Goal: Task Accomplishment & Management: Use online tool/utility

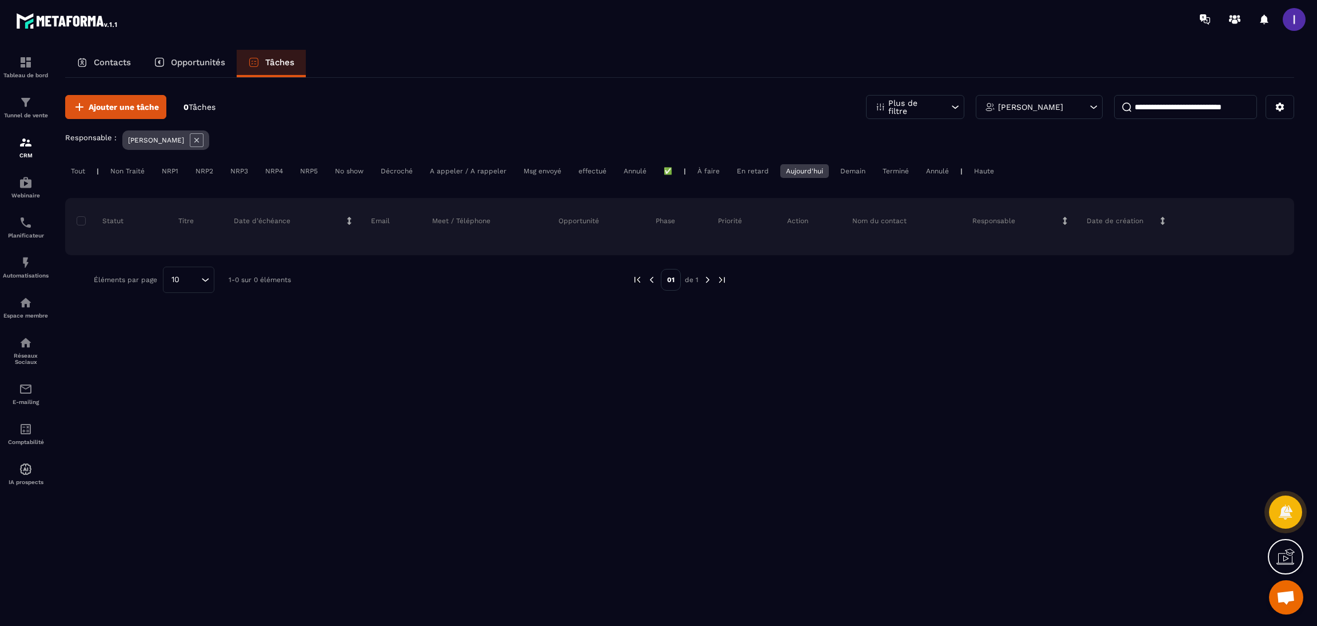
click at [1222, 101] on input at bounding box center [1185, 107] width 143 height 24
click at [198, 134] on icon at bounding box center [197, 140] width 14 height 14
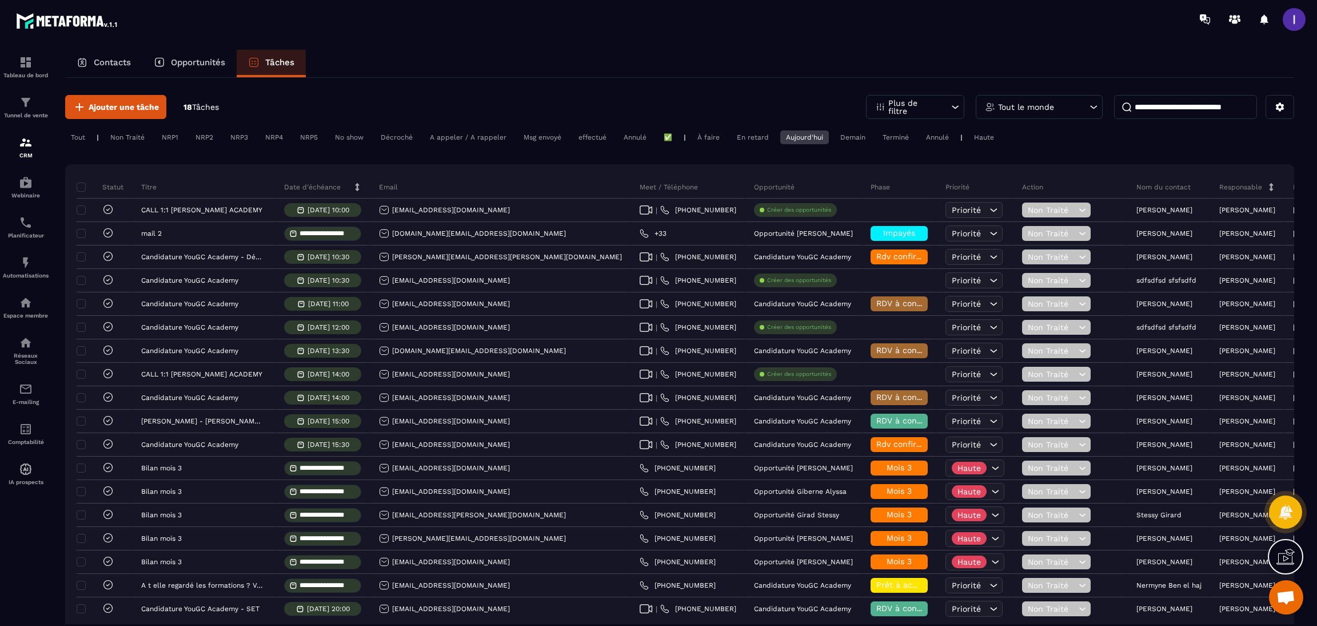
click at [1203, 110] on input at bounding box center [1185, 107] width 143 height 24
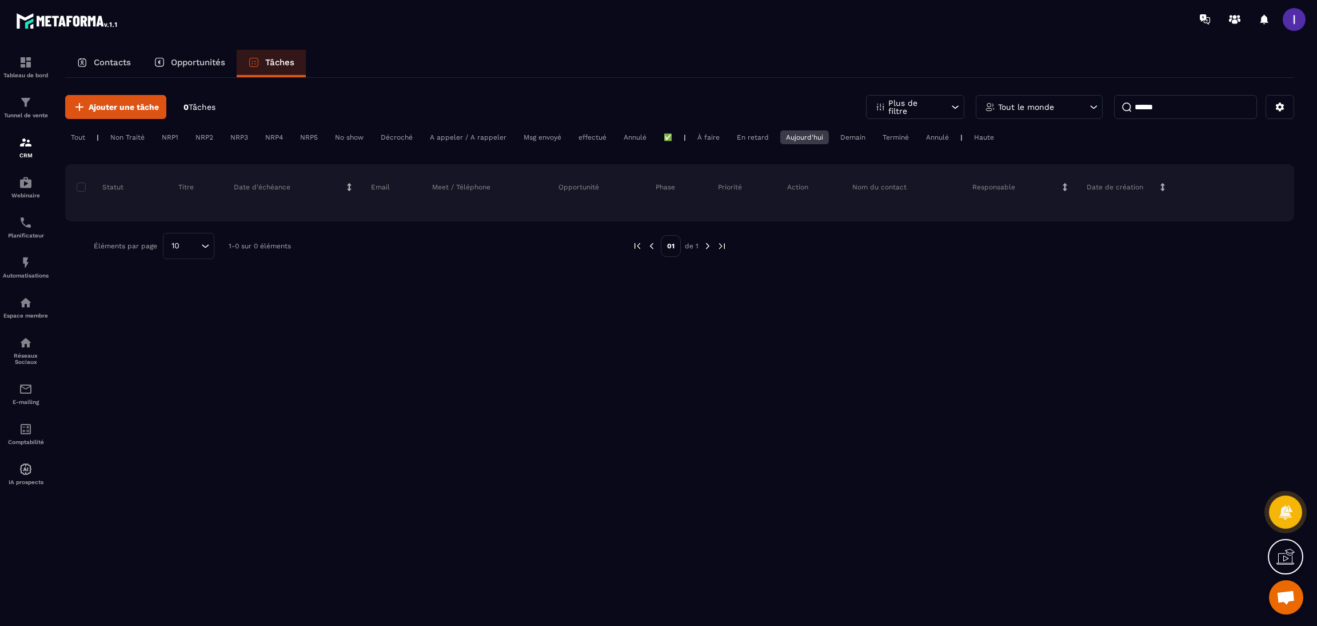
type input "******"
click at [190, 65] on p "Opportunités" at bounding box center [198, 62] width 54 height 10
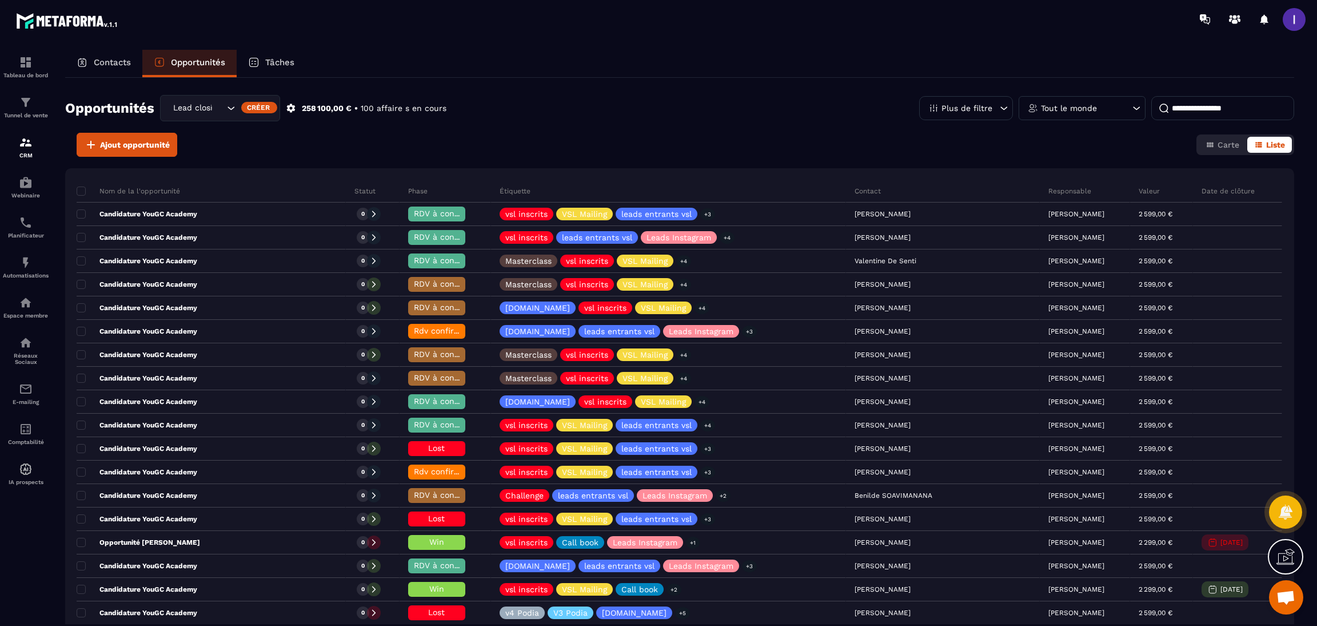
click at [212, 99] on div "Lead closing" at bounding box center [220, 108] width 120 height 26
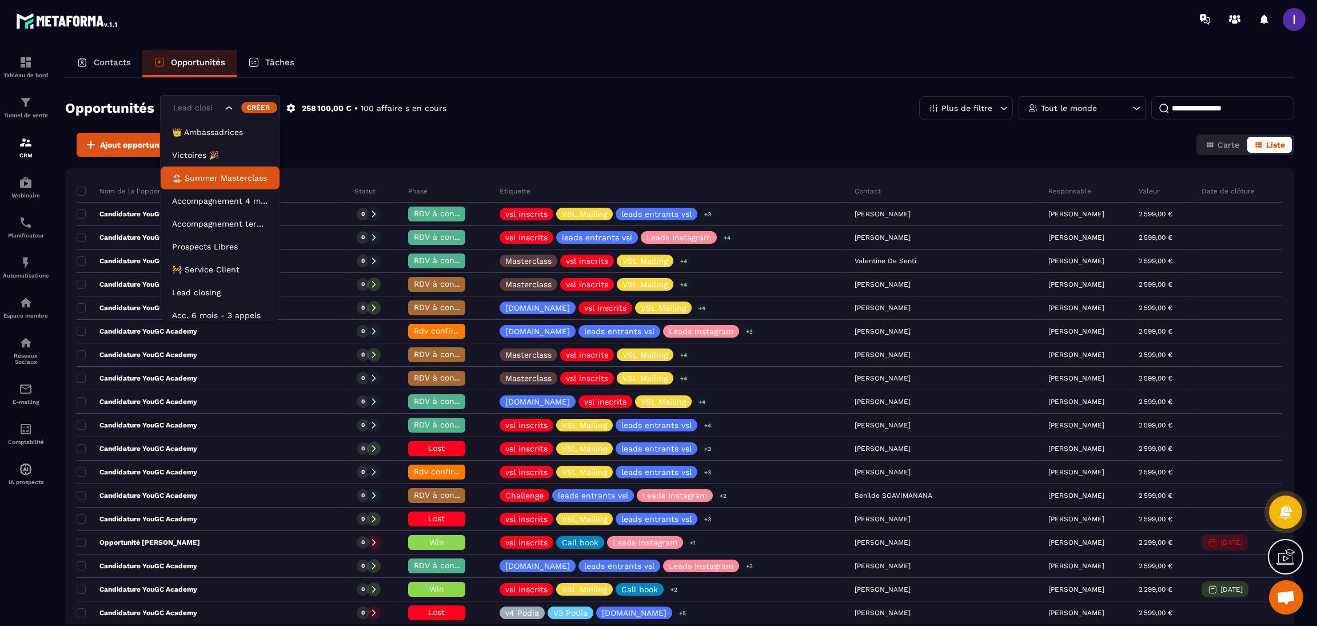
click at [372, 145] on div "Ajout opportunité Carte Liste" at bounding box center [679, 145] width 1229 height 24
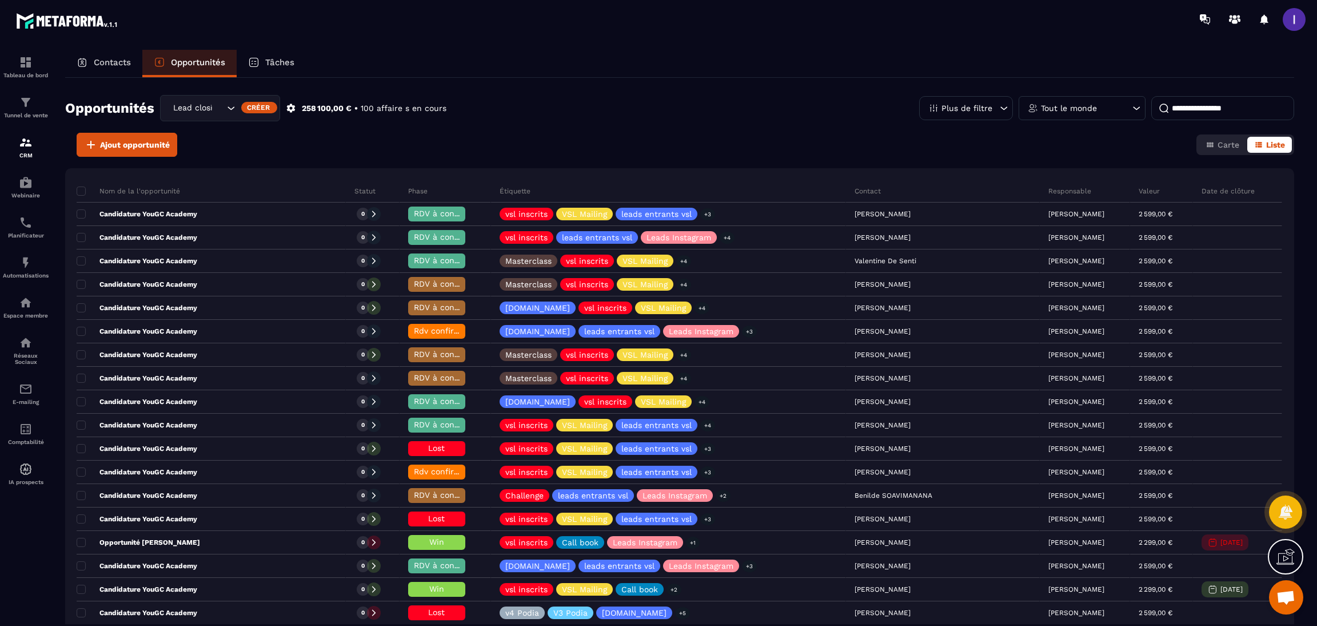
click at [186, 113] on div "Lead closing" at bounding box center [197, 108] width 56 height 13
click at [108, 63] on p "Contacts" at bounding box center [112, 62] width 37 height 10
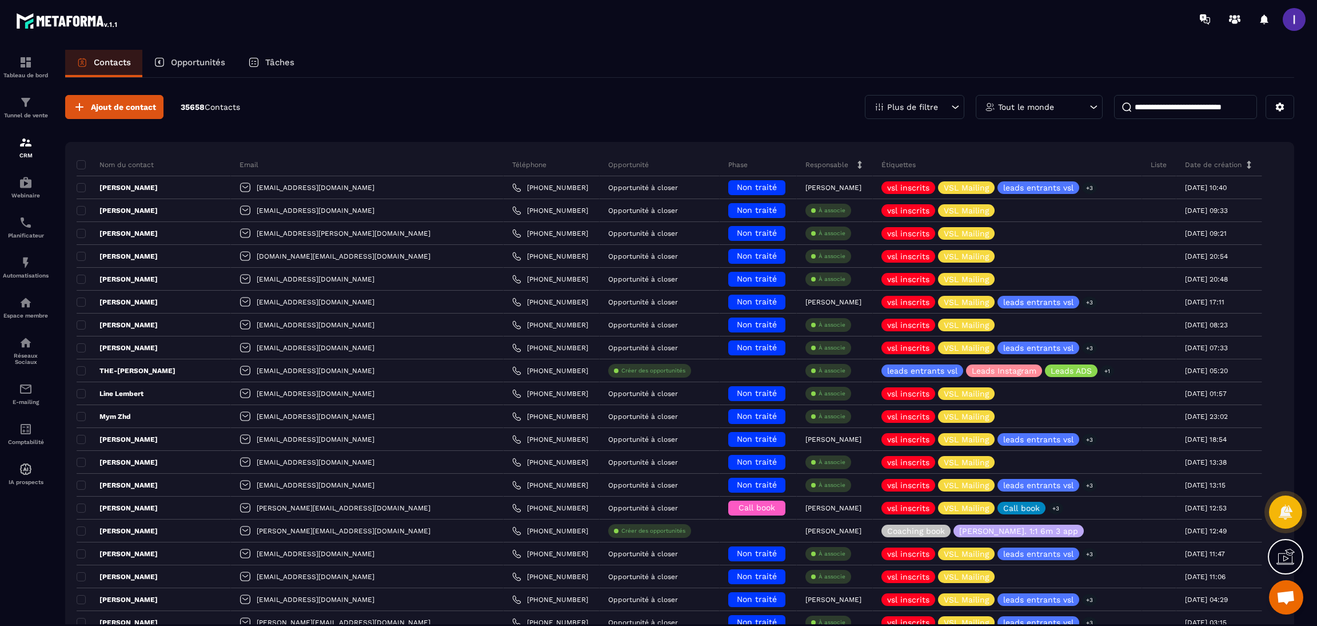
click at [1164, 105] on input at bounding box center [1185, 107] width 143 height 24
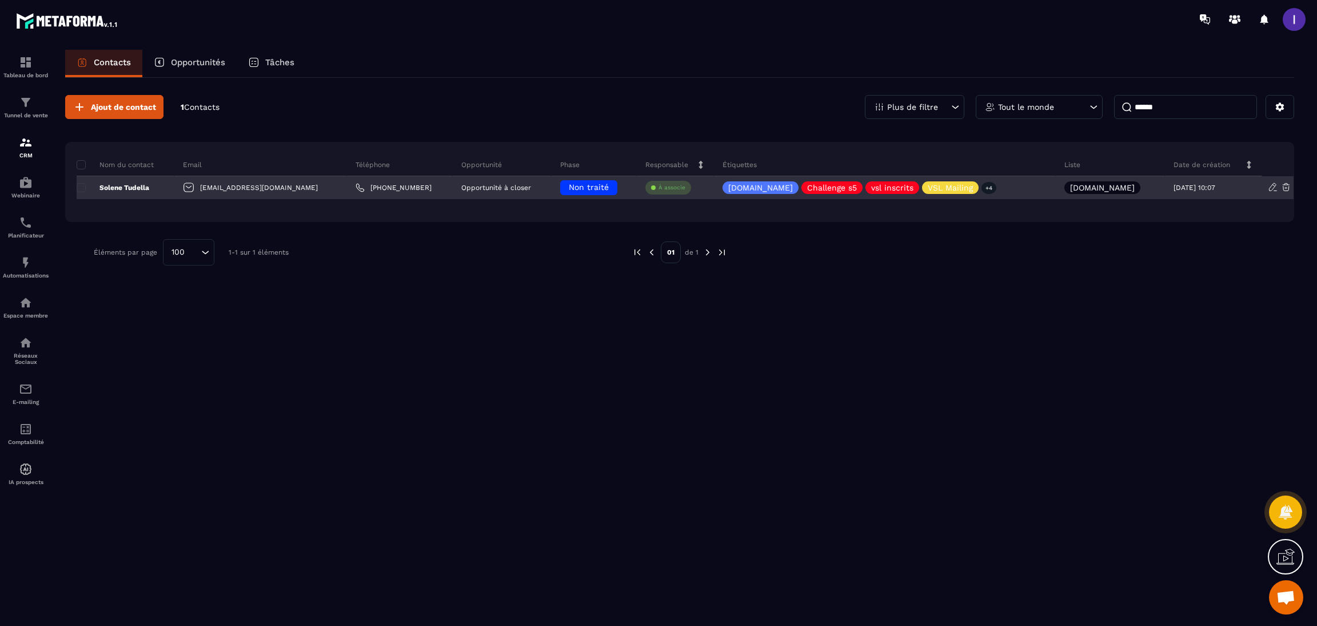
type input "******"
click at [575, 188] on span "Non traité" at bounding box center [589, 186] width 40 height 9
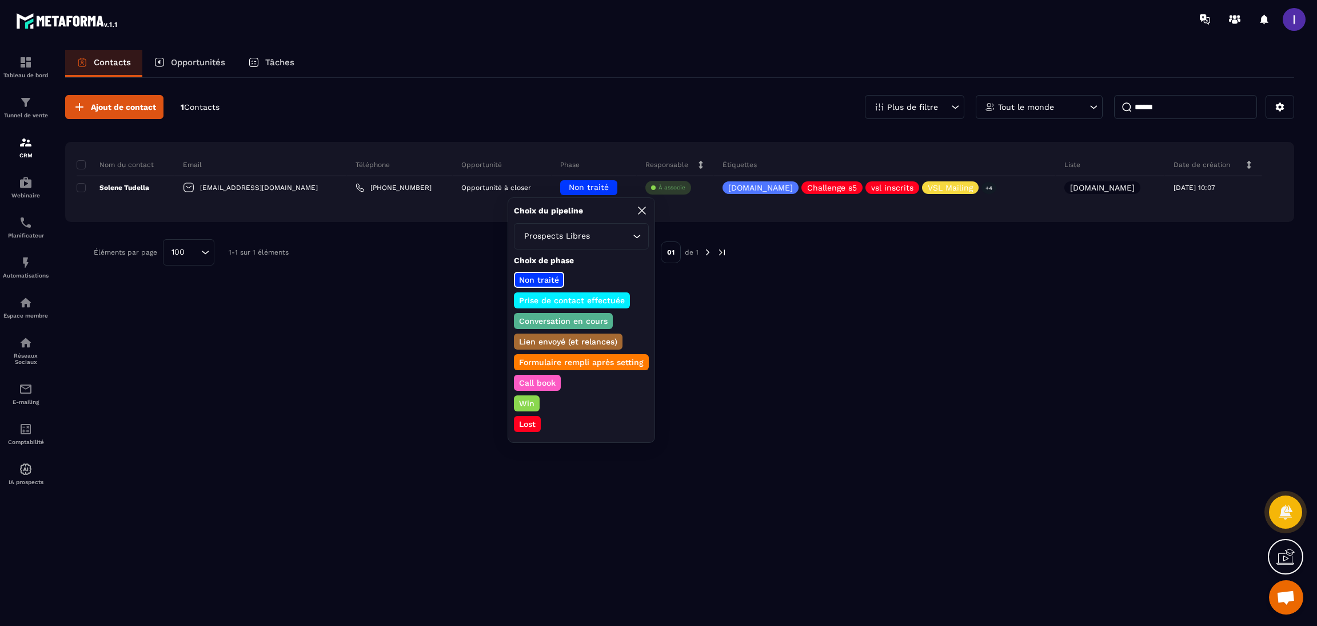
click at [596, 240] on input "Search for option" at bounding box center [611, 236] width 38 height 13
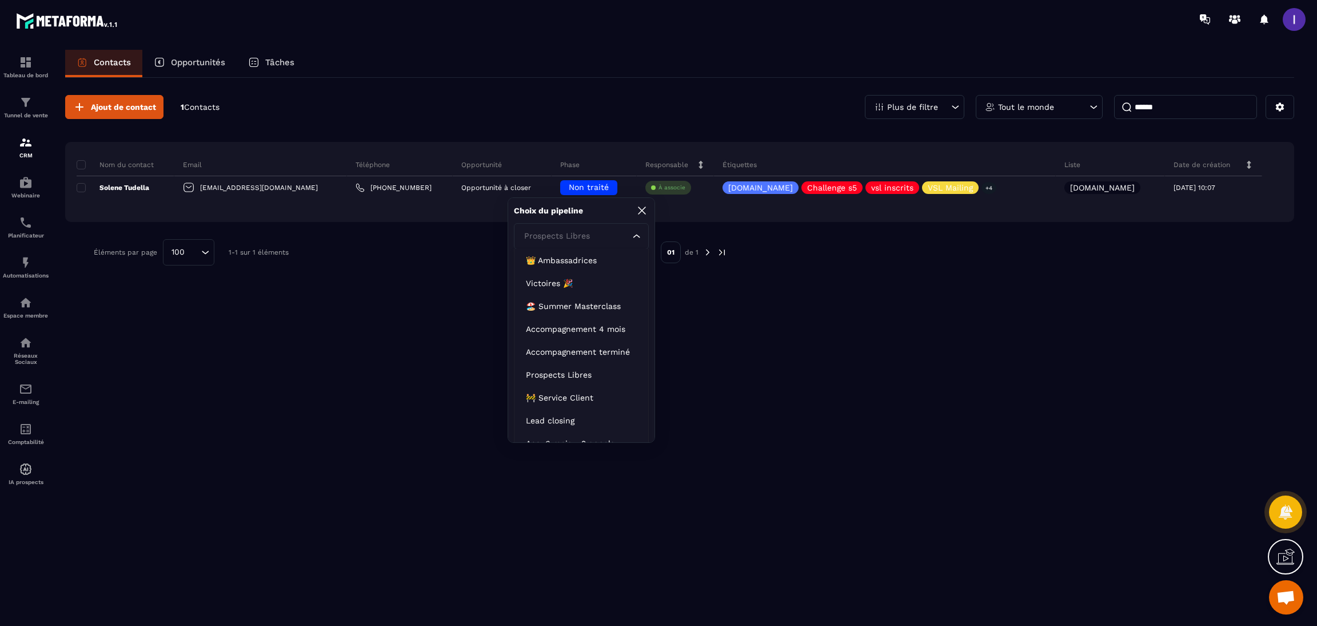
click at [466, 258] on div "Éléments par page 100 Loading... 1-1 sur 1 éléments" at bounding box center [354, 252] width 521 height 26
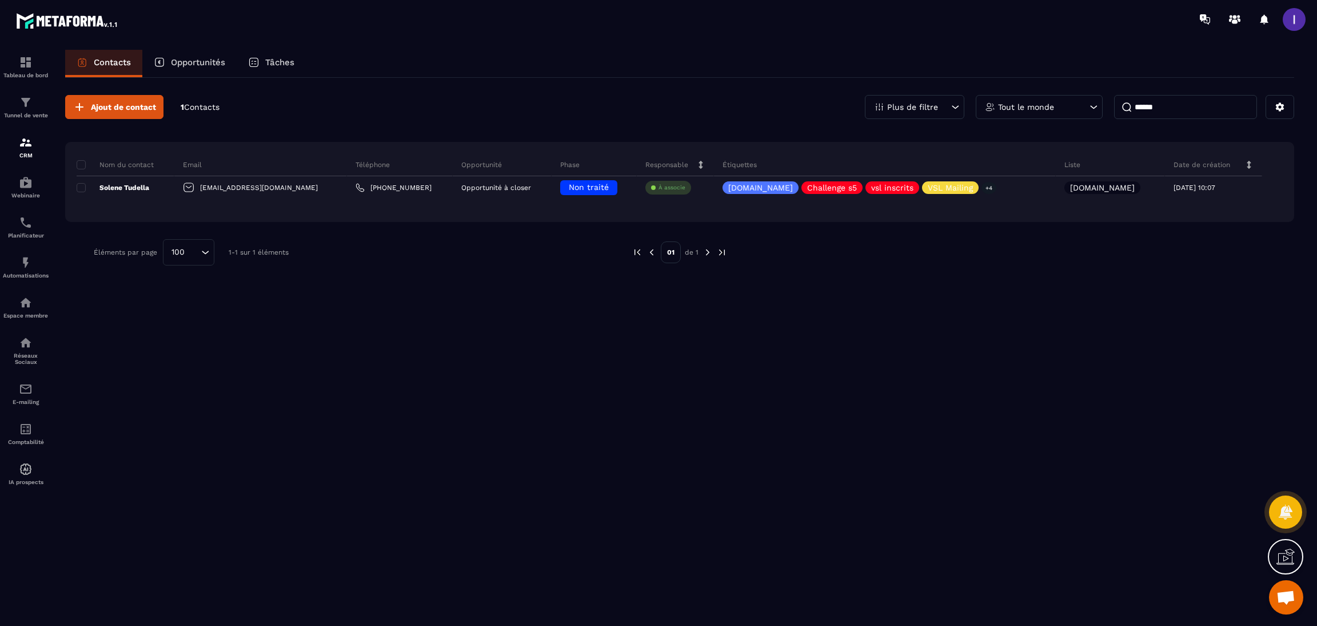
click at [128, 58] on p "Contacts" at bounding box center [112, 62] width 37 height 10
drag, startPoint x: 1184, startPoint y: 106, endPoint x: 1013, endPoint y: 117, distance: 171.9
click at [1013, 117] on div "Plus de filtre Tout le monde ******" at bounding box center [1079, 107] width 429 height 24
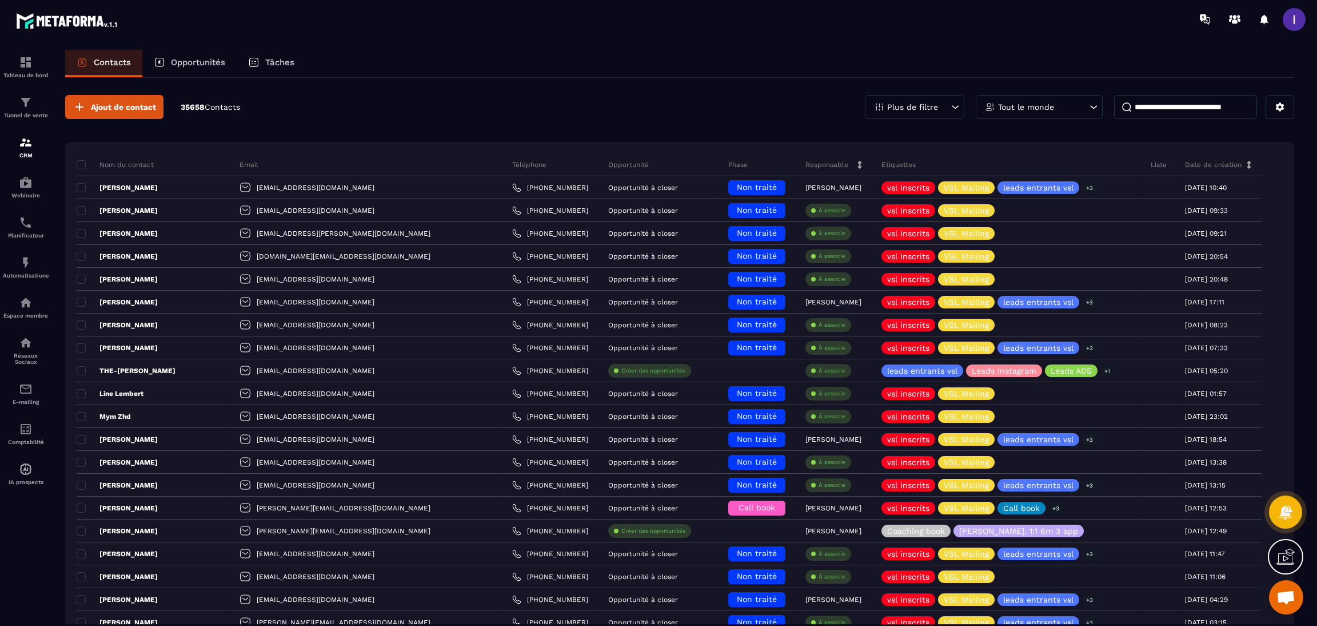
click at [1229, 107] on input at bounding box center [1185, 107] width 143 height 24
click at [1172, 110] on input at bounding box center [1185, 107] width 143 height 24
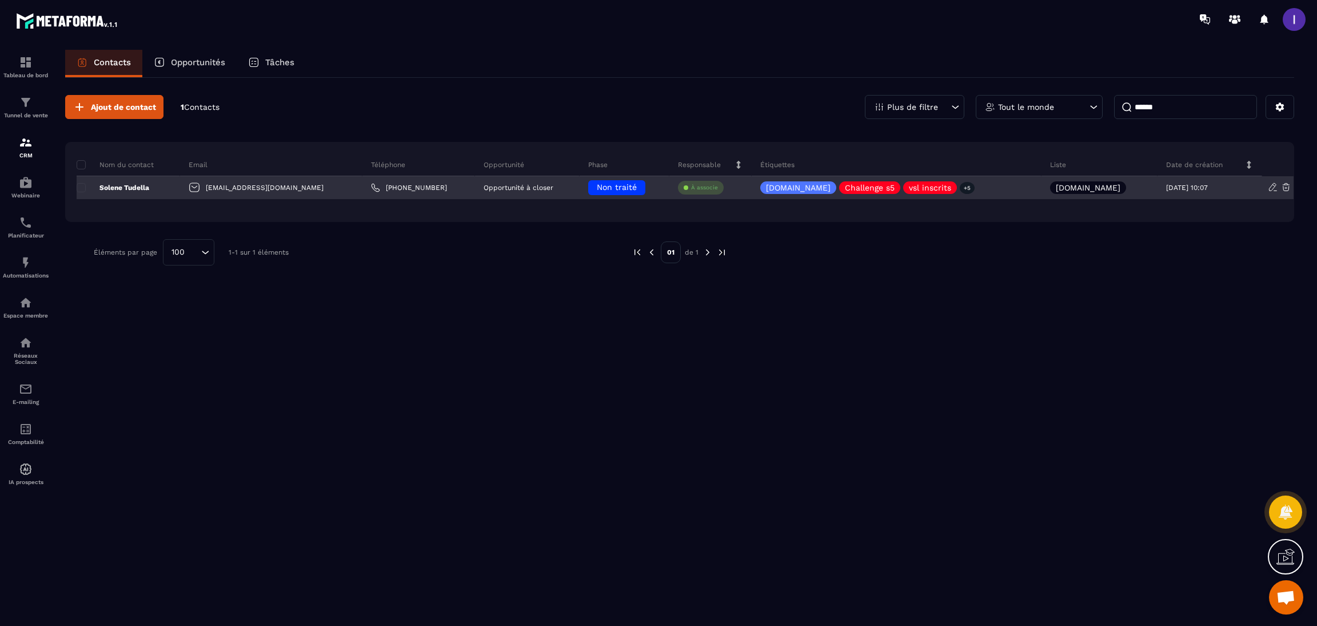
type input "******"
click at [597, 187] on span "Non traité" at bounding box center [617, 186] width 40 height 9
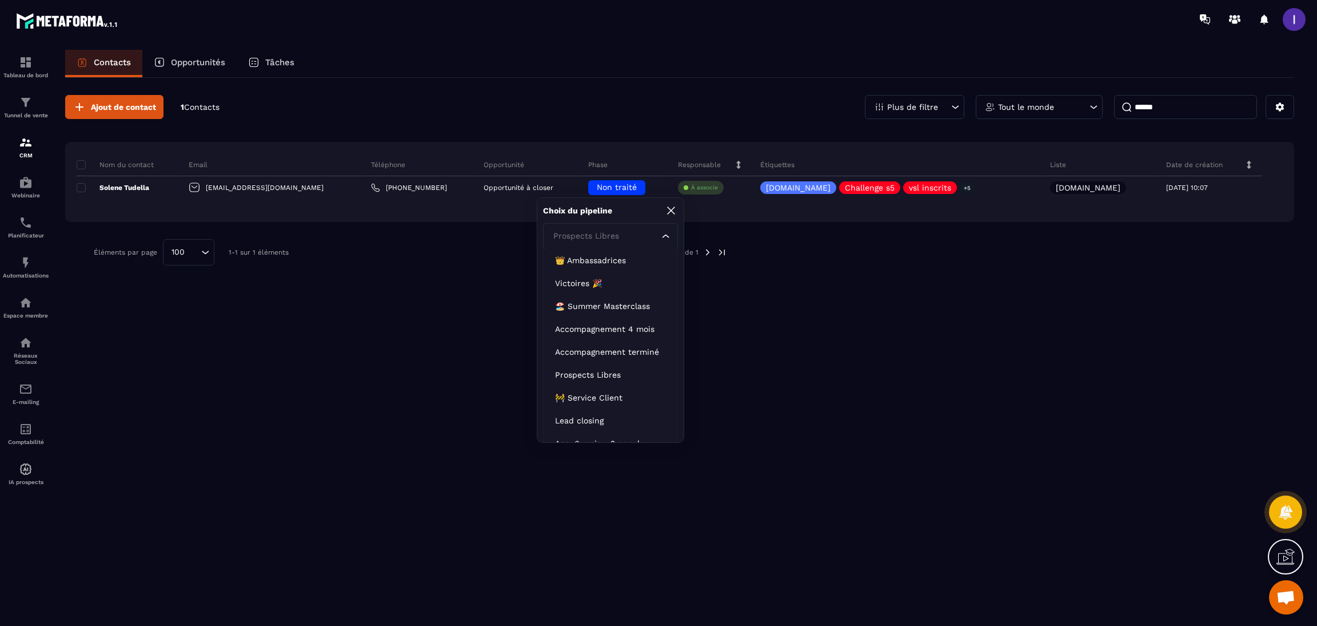
click at [584, 230] on div "Prospects Libres" at bounding box center [604, 236] width 111 height 13
click at [580, 422] on p "Lead closing" at bounding box center [610, 420] width 111 height 11
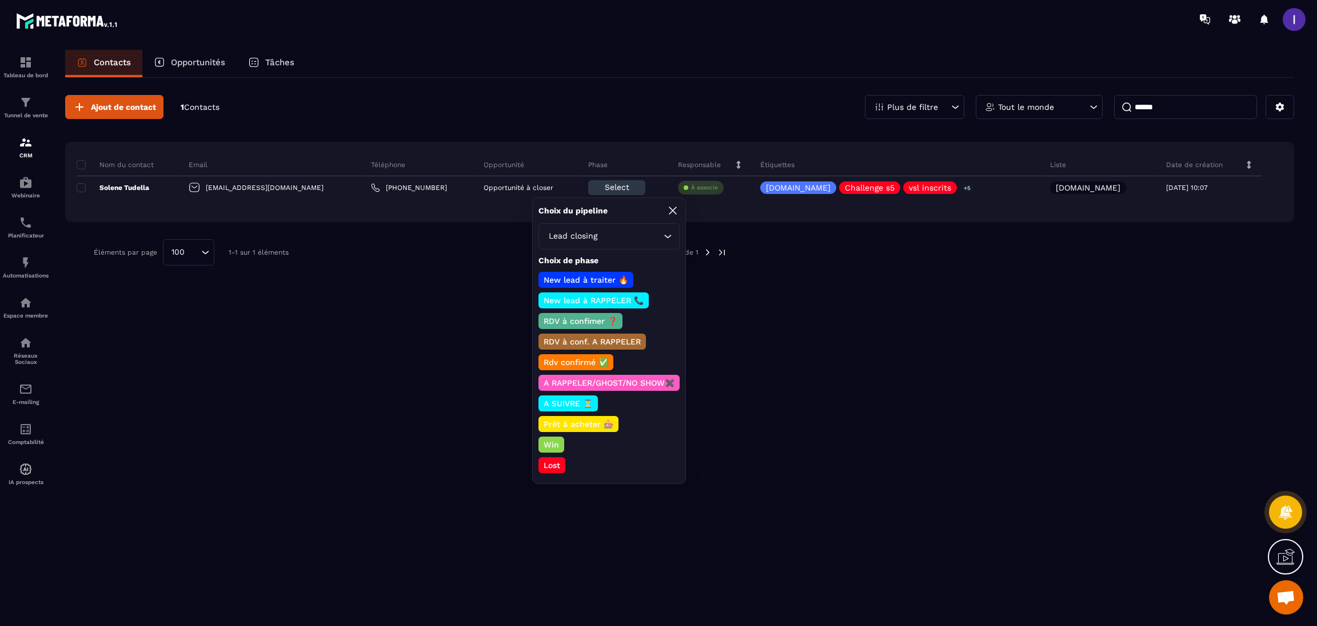
click at [582, 315] on p "RDV à confimer ❓" at bounding box center [580, 320] width 77 height 11
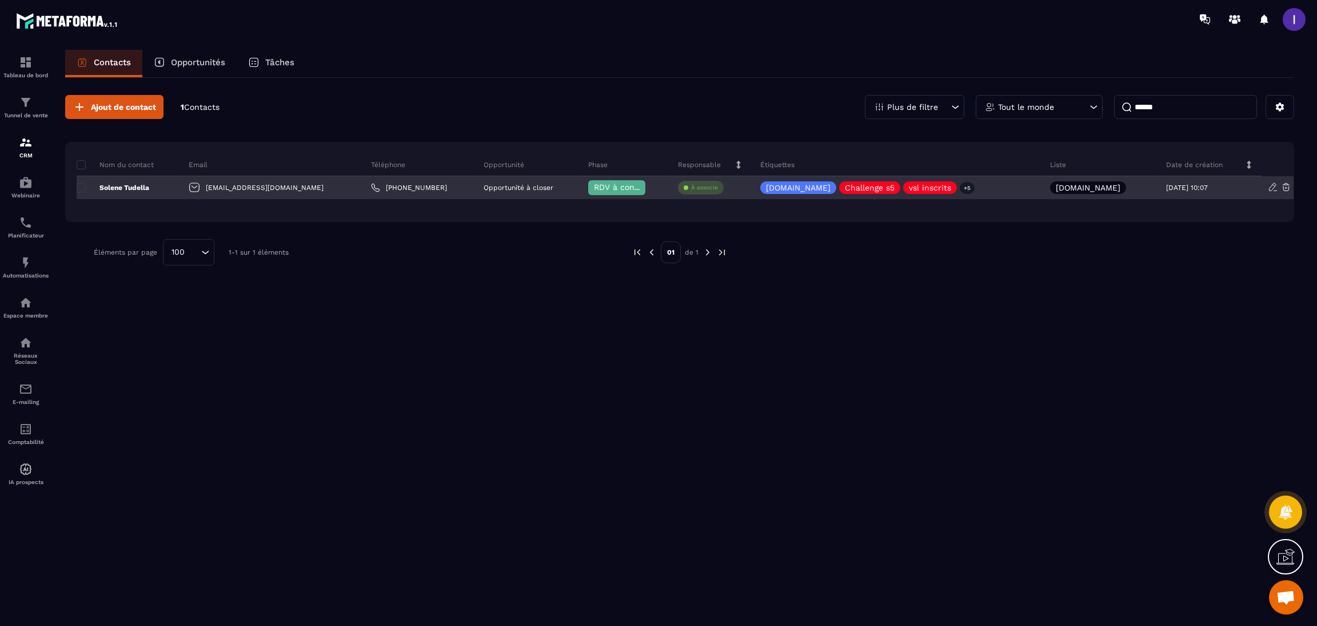
click at [704, 189] on p "À associe" at bounding box center [704, 188] width 27 height 8
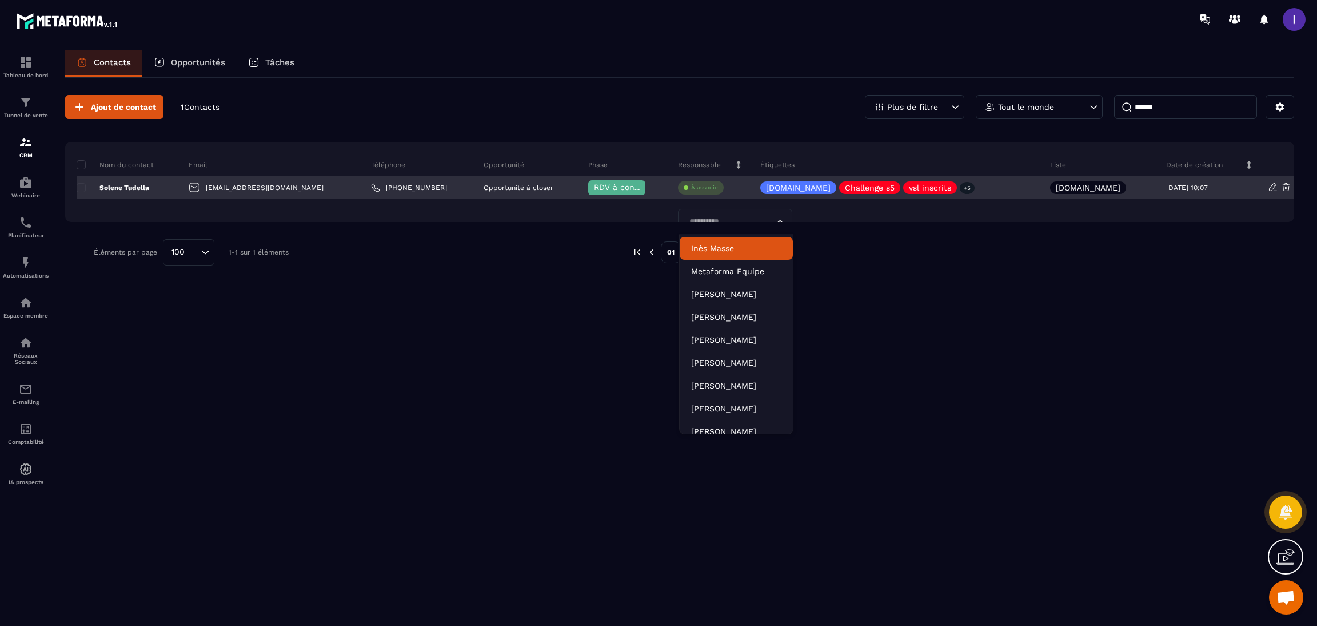
click at [738, 219] on input "Search for option" at bounding box center [730, 222] width 88 height 13
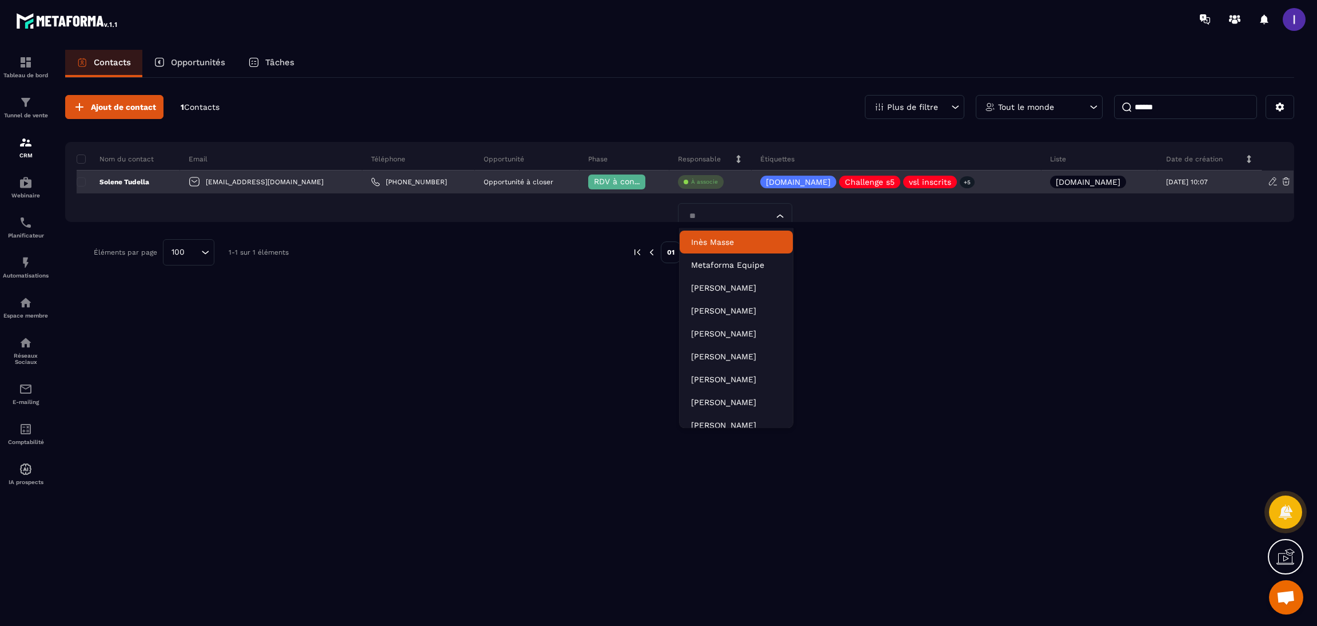
type input "***"
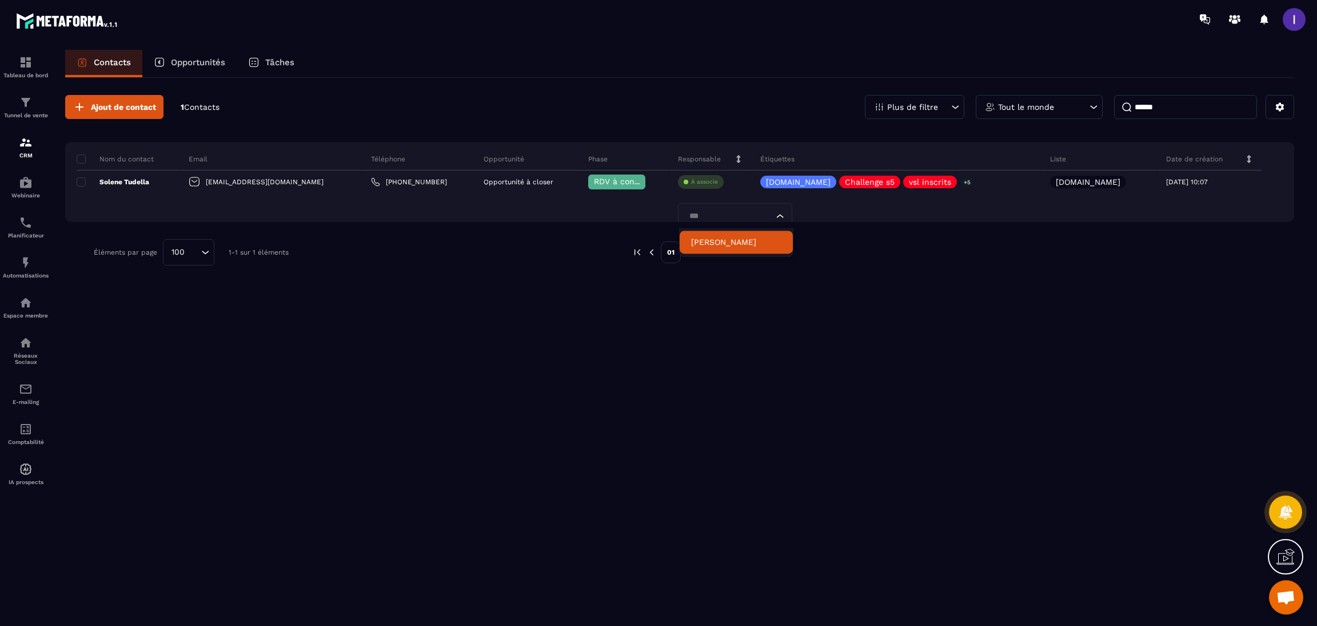
click at [730, 236] on p "[PERSON_NAME]" at bounding box center [736, 241] width 90 height 11
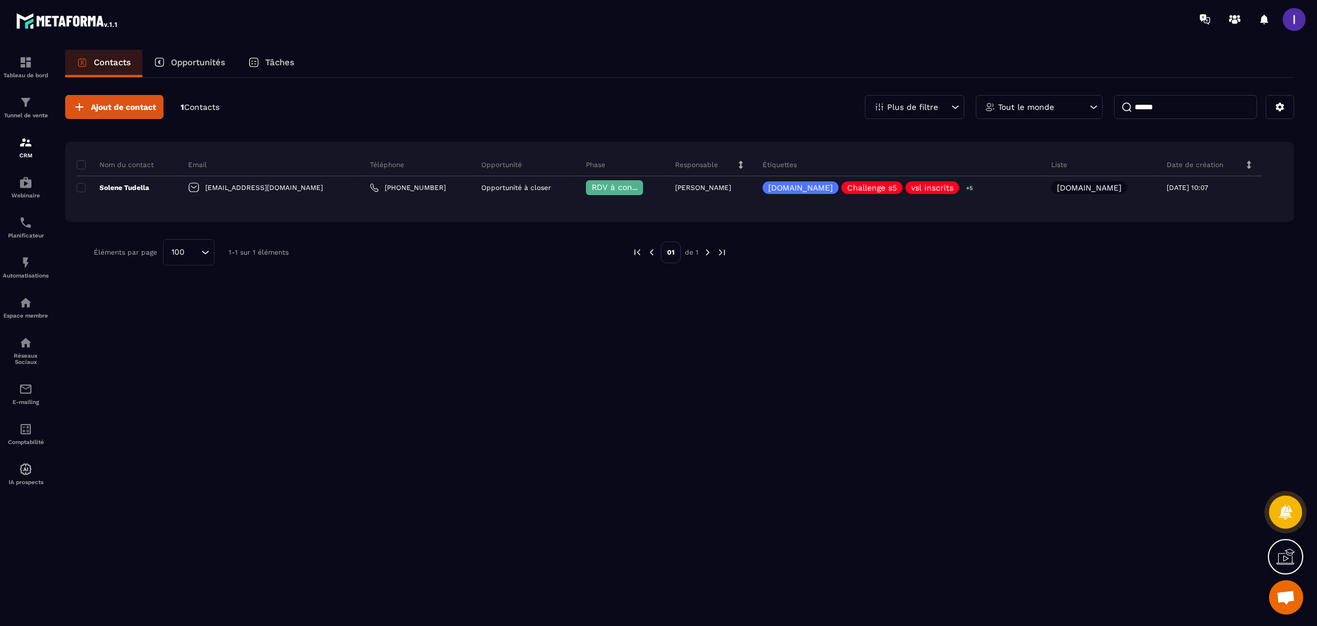
scroll to position [0, 0]
click at [507, 309] on div "Ajout de contact 1 Contacts Plus de filtre Tout le monde ****** Nom du contact …" at bounding box center [679, 351] width 1229 height 546
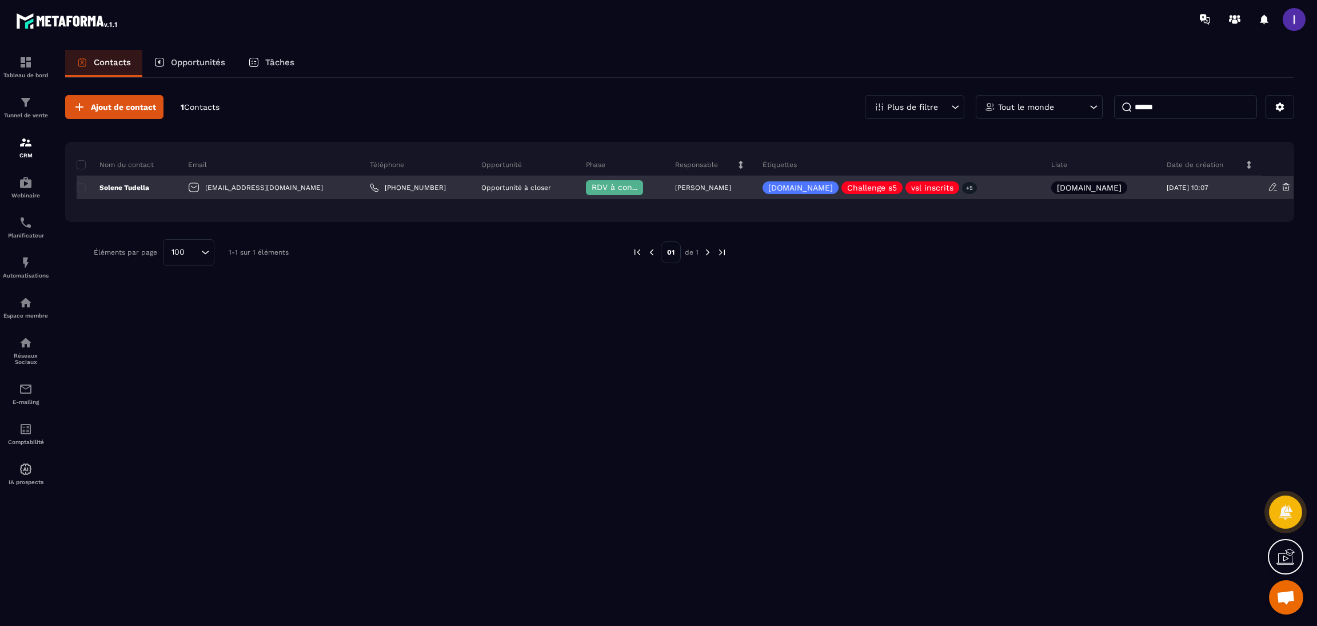
click at [152, 185] on div "Solene Tudella" at bounding box center [128, 187] width 103 height 23
